Goal: Use online tool/utility: Utilize a website feature to perform a specific function

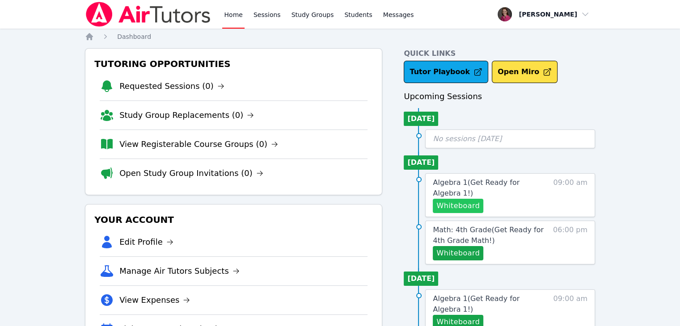
click at [453, 199] on button "Whiteboard" at bounding box center [458, 206] width 51 height 14
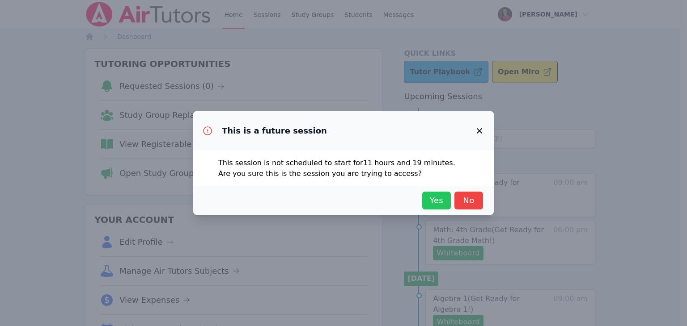
click at [438, 198] on span "Yes" at bounding box center [437, 201] width 20 height 13
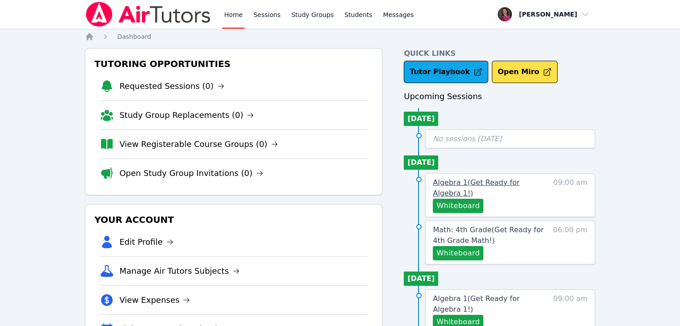
click at [508, 181] on span "Algebra 1 ( Get Ready for Algebra 1! )" at bounding box center [476, 187] width 87 height 19
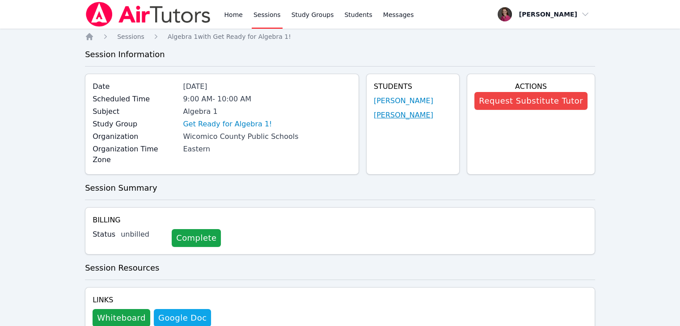
click at [410, 115] on link "[PERSON_NAME]" at bounding box center [403, 115] width 59 height 11
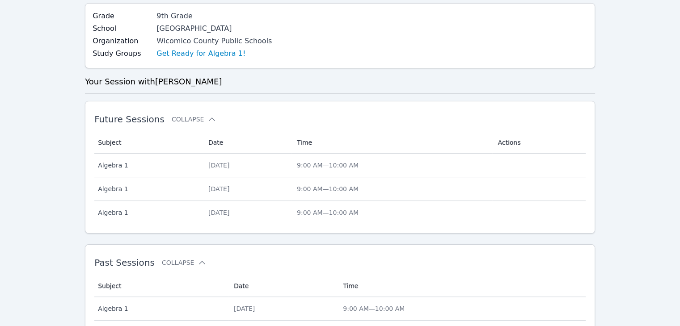
scroll to position [293, 0]
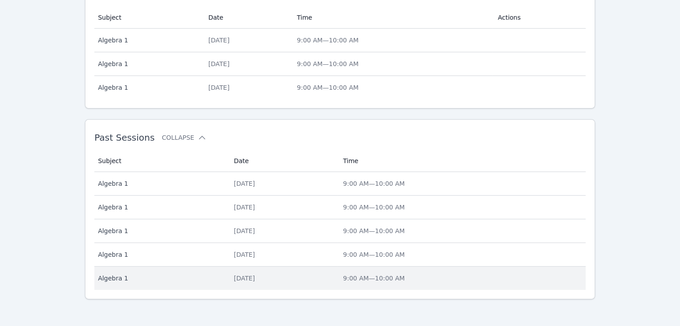
click at [401, 276] on span "9:00 AM — 10:00 AM" at bounding box center [374, 278] width 62 height 7
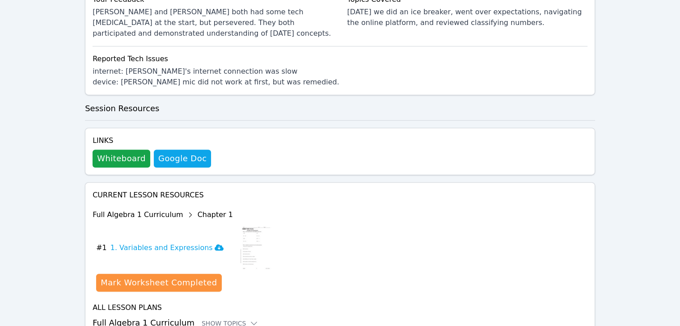
scroll to position [377, 0]
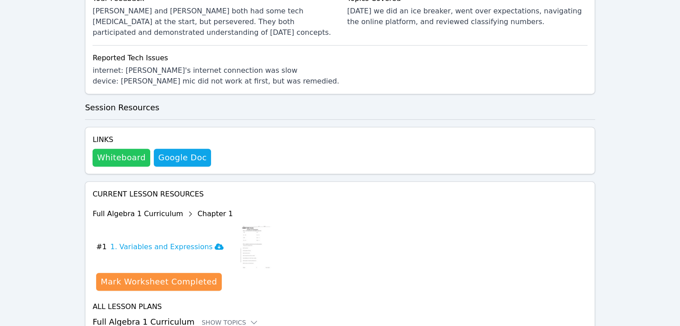
click at [119, 152] on button "Whiteboard" at bounding box center [122, 158] width 58 height 18
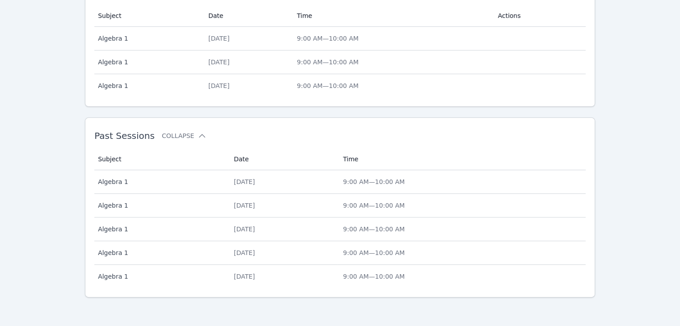
scroll to position [293, 0]
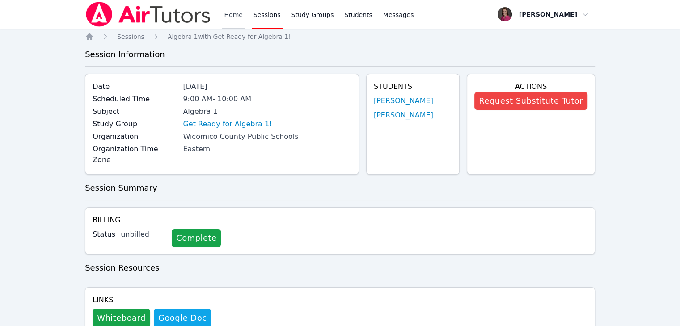
click at [234, 20] on link "Home" at bounding box center [233, 14] width 22 height 29
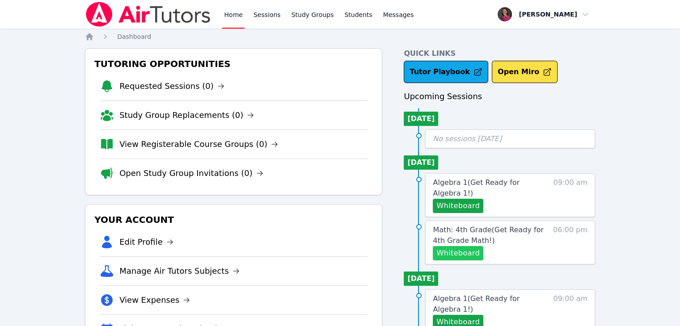
click at [464, 246] on button "Whiteboard" at bounding box center [458, 253] width 51 height 14
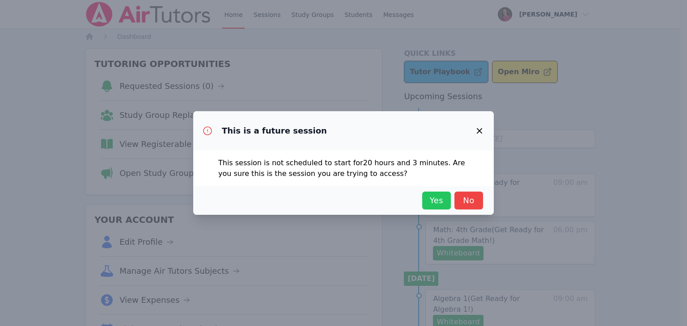
click at [435, 203] on span "Yes" at bounding box center [437, 201] width 20 height 13
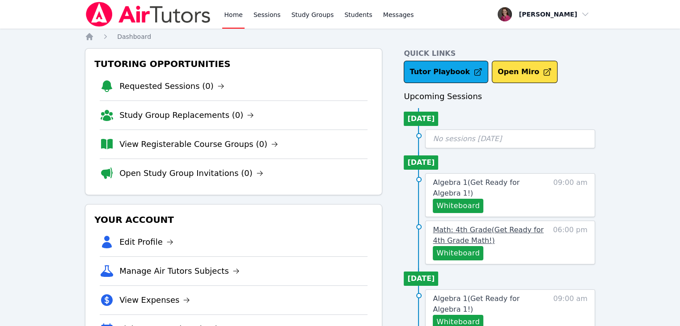
click at [505, 226] on span "Math: 4th Grade ( Get Ready for 4th Grade Math! )" at bounding box center [488, 235] width 111 height 19
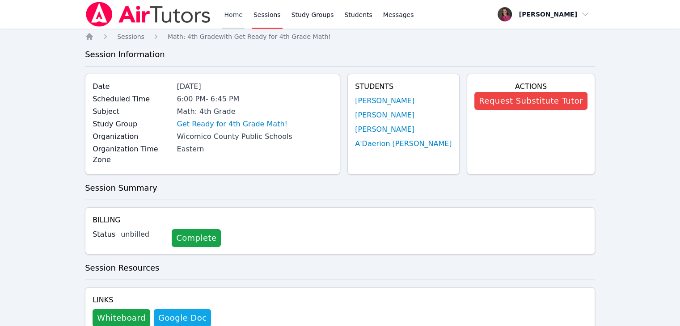
click at [230, 13] on link "Home" at bounding box center [233, 14] width 22 height 29
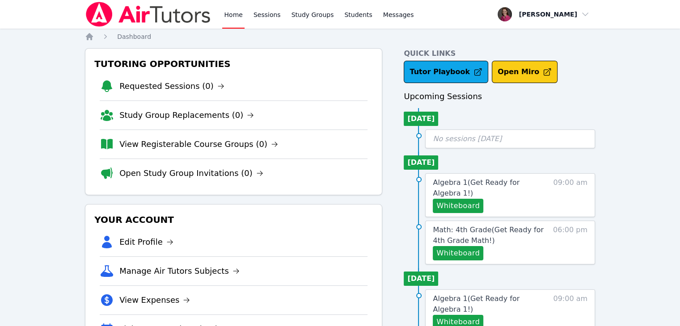
click at [524, 67] on button "Open Miro" at bounding box center [525, 72] width 66 height 22
click at [458, 199] on button "Whiteboard" at bounding box center [458, 206] width 51 height 14
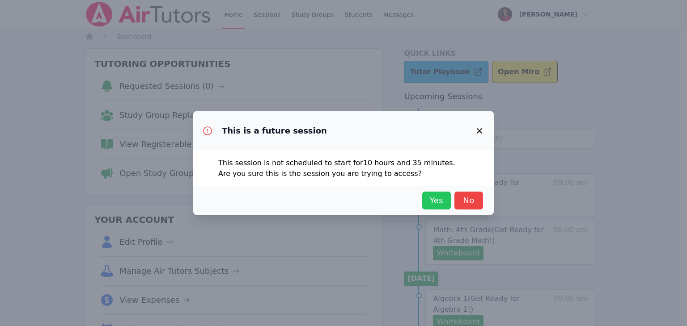
click at [436, 204] on span "Yes" at bounding box center [437, 201] width 20 height 13
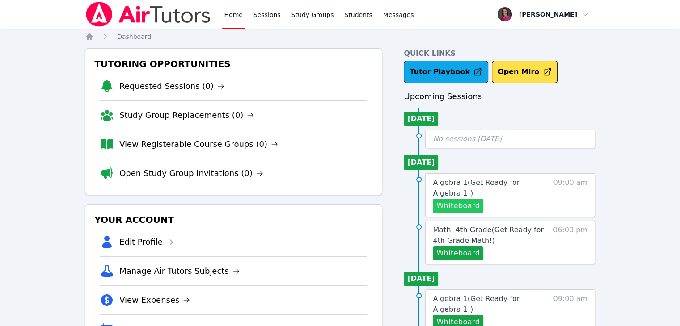
click at [452, 199] on button "Whiteboard" at bounding box center [458, 206] width 51 height 14
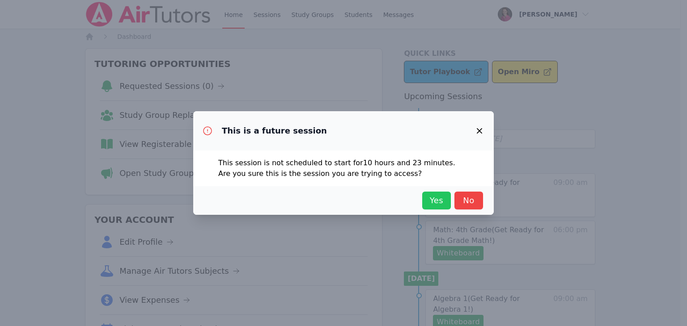
click at [437, 199] on span "Yes" at bounding box center [437, 201] width 20 height 13
